Goal: Task Accomplishment & Management: Manage account settings

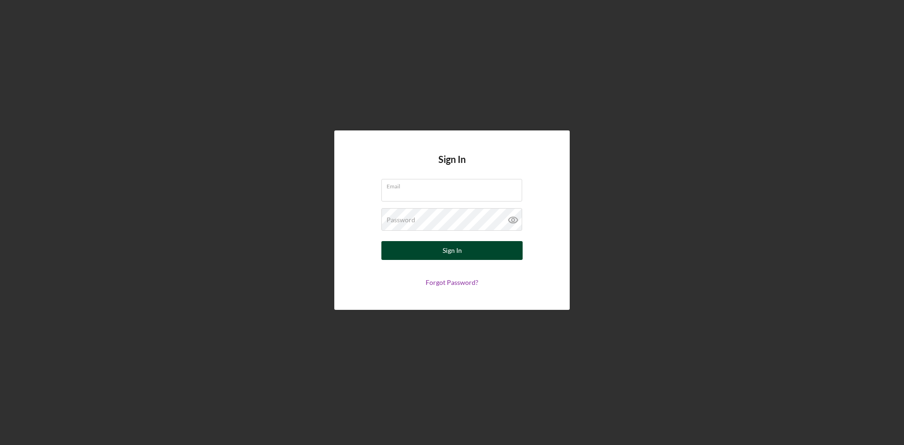
type input "[PERSON_NAME][EMAIL_ADDRESS][DOMAIN_NAME]"
click at [431, 247] on button "Sign In" at bounding box center [451, 250] width 141 height 19
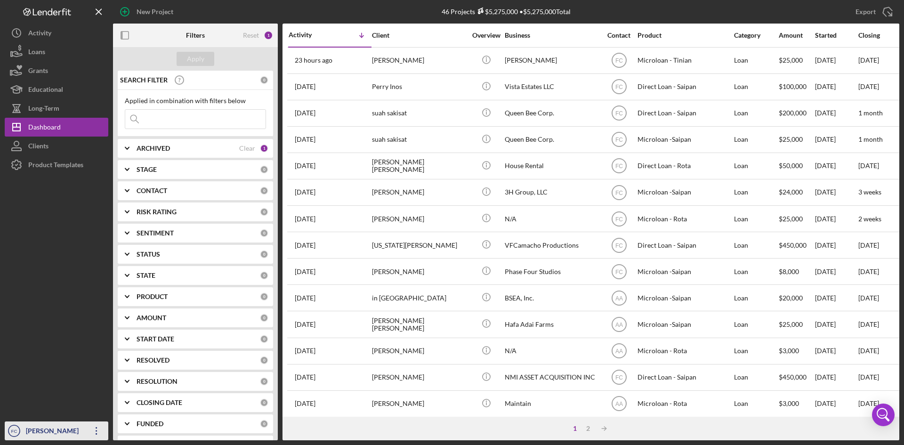
click at [54, 430] on div "[PERSON_NAME]" at bounding box center [54, 431] width 61 height 21
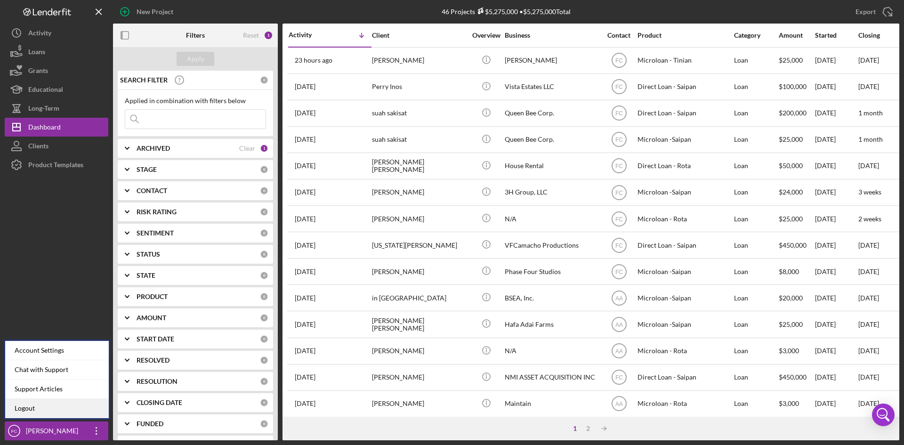
click at [48, 407] on link "Logout" at bounding box center [57, 408] width 104 height 19
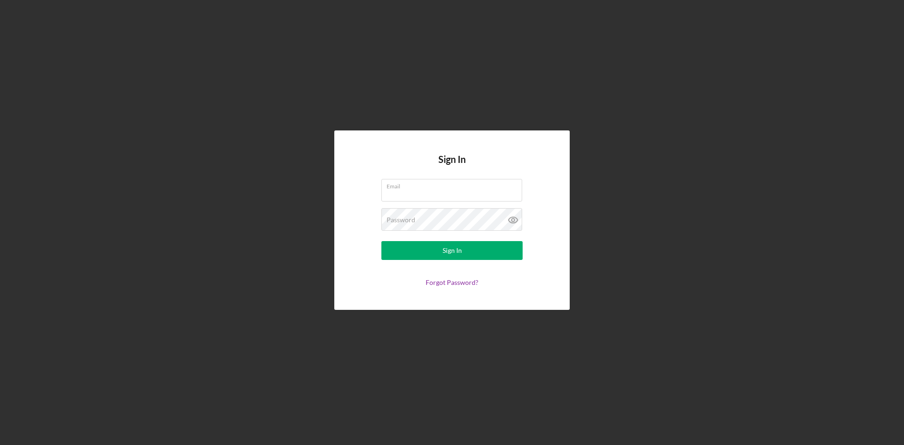
type input "[PERSON_NAME][EMAIL_ADDRESS][DOMAIN_NAME]"
